Goal: Information Seeking & Learning: Learn about a topic

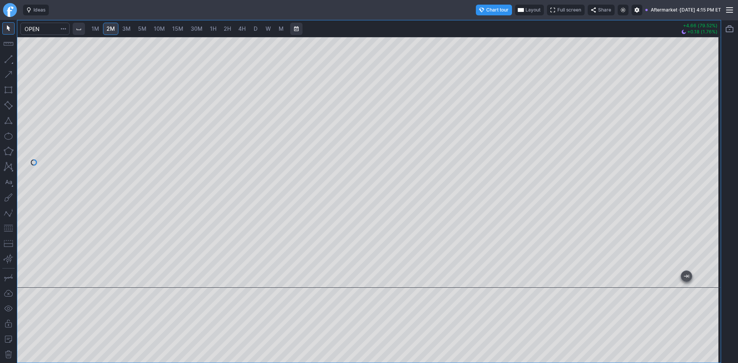
drag, startPoint x: 715, startPoint y: 86, endPoint x: 706, endPoint y: 128, distance: 42.7
click at [707, 128] on div at bounding box center [712, 161] width 16 height 232
click at [10, 227] on button "button" at bounding box center [8, 228] width 12 height 12
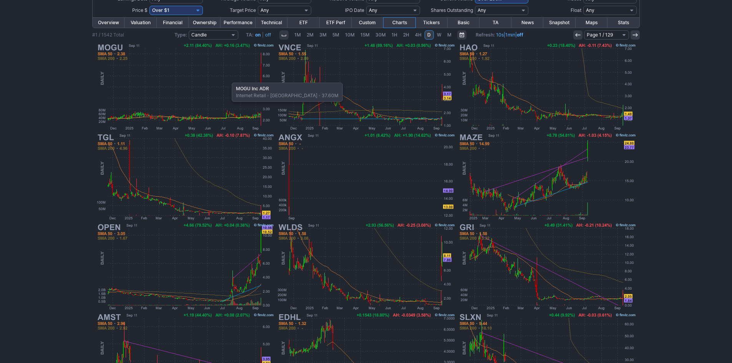
scroll to position [27, 0]
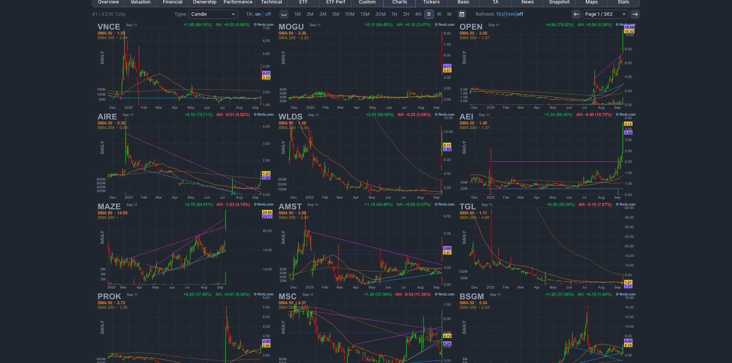
scroll to position [143, 0]
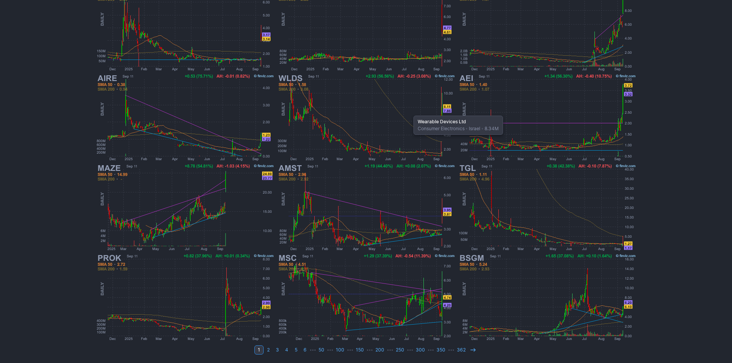
click at [409, 112] on img at bounding box center [366, 118] width 180 height 90
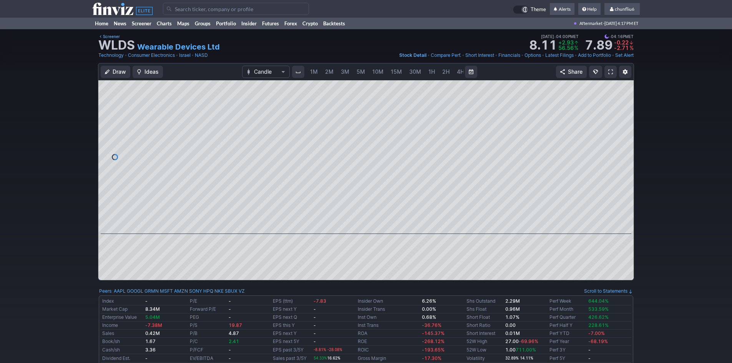
scroll to position [0, 41]
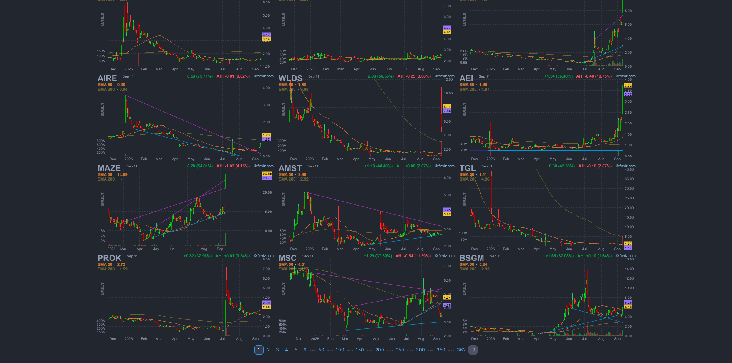
click at [470, 351] on icon at bounding box center [473, 350] width 6 height 6
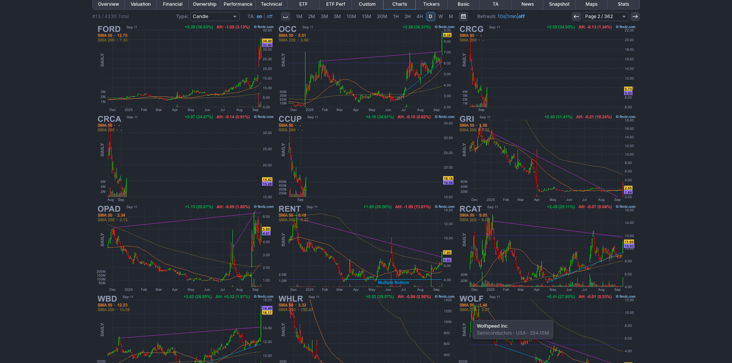
scroll to position [115, 0]
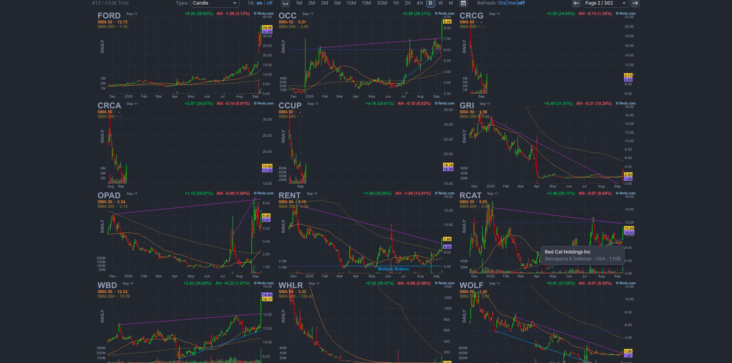
click at [537, 242] on img at bounding box center [547, 235] width 180 height 90
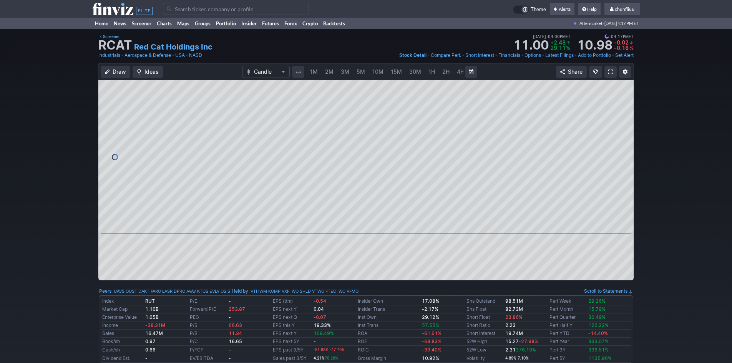
scroll to position [0, 41]
click at [321, 71] on span "5M" at bounding box center [319, 71] width 8 height 7
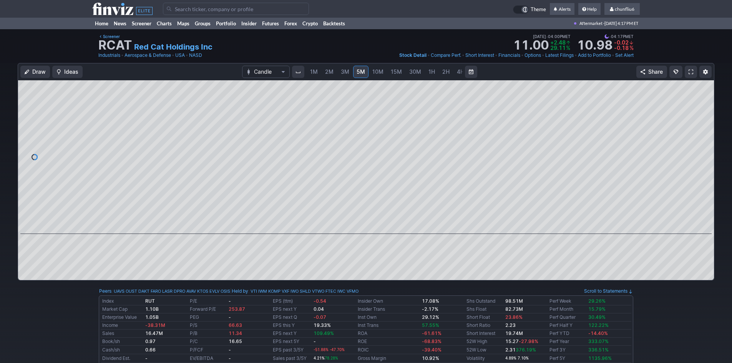
click at [313, 72] on span "1M" at bounding box center [314, 71] width 8 height 7
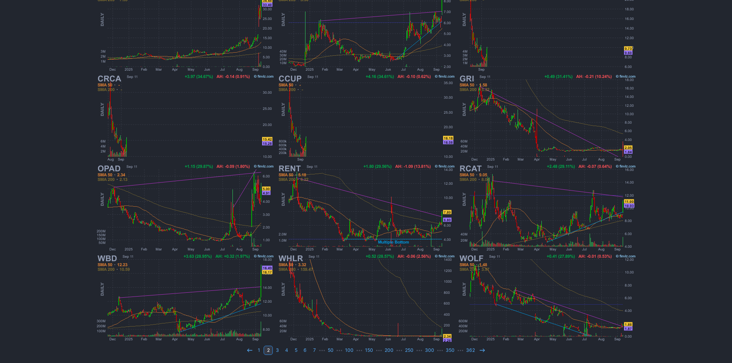
scroll to position [143, 0]
click at [479, 350] on icon at bounding box center [482, 350] width 6 height 6
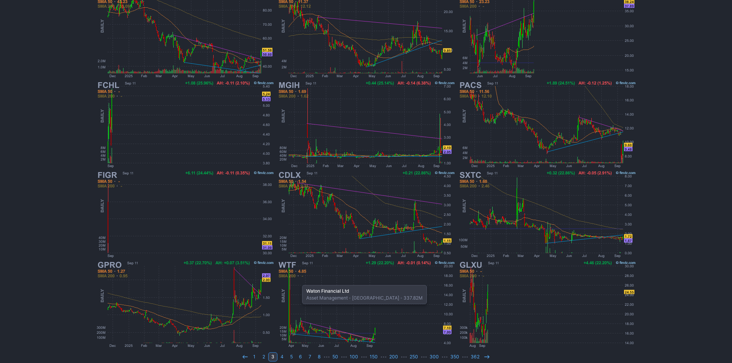
scroll to position [143, 0]
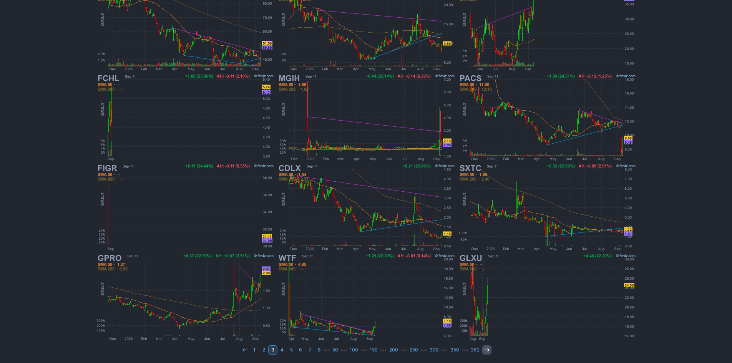
click at [485, 349] on icon at bounding box center [487, 350] width 6 height 6
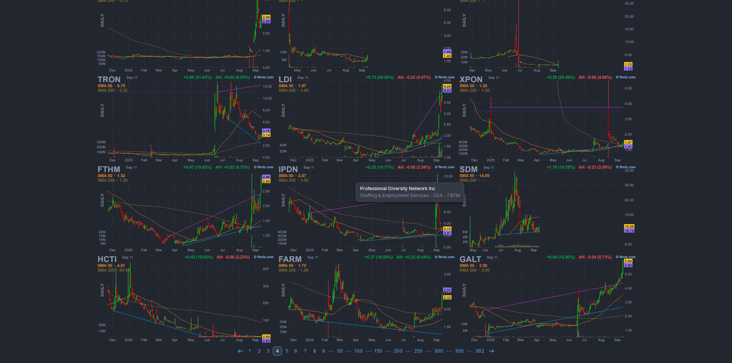
scroll to position [143, 0]
click at [490, 352] on icon at bounding box center [491, 350] width 6 height 6
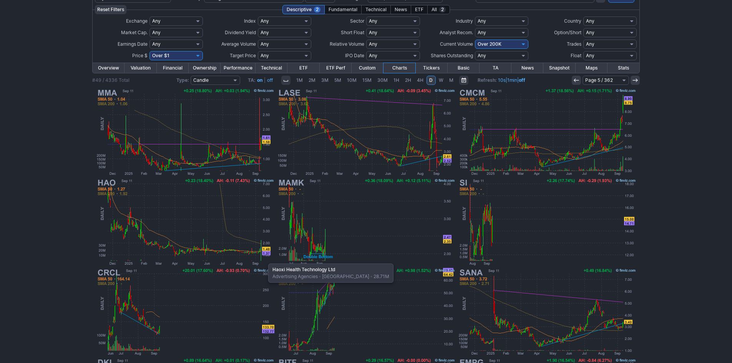
scroll to position [38, 0]
